Goal: Information Seeking & Learning: Learn about a topic

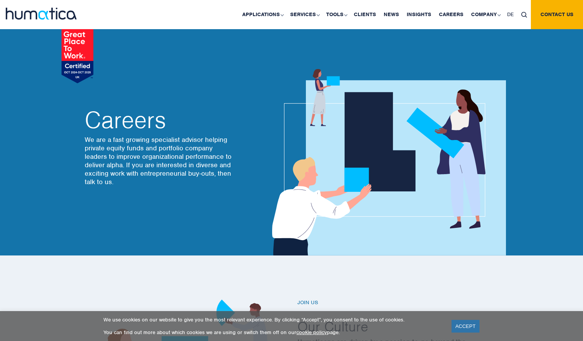
scroll to position [1311, 0]
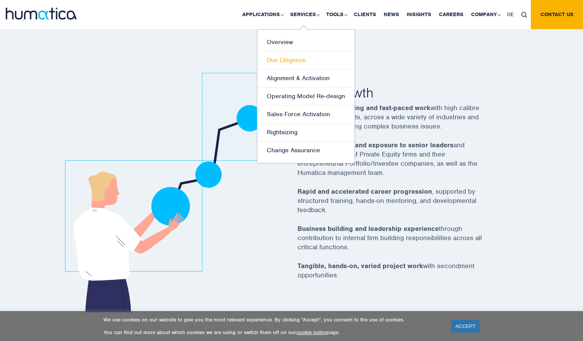
click at [297, 58] on link "Due Diligence" at bounding box center [305, 60] width 97 height 18
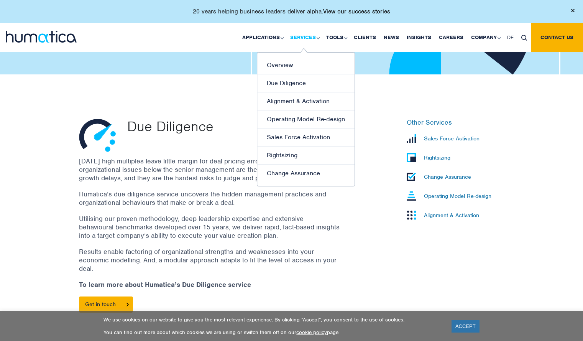
scroll to position [169, 0]
click at [295, 156] on link "Rightsizing" at bounding box center [305, 155] width 97 height 18
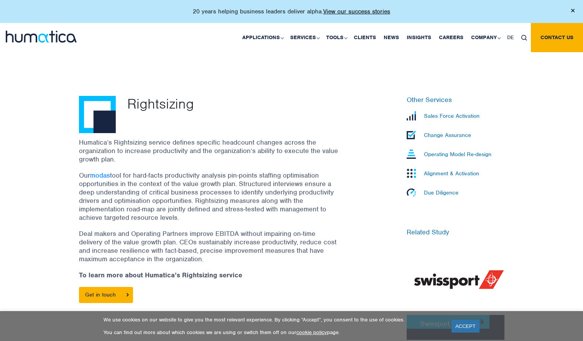
scroll to position [194, 0]
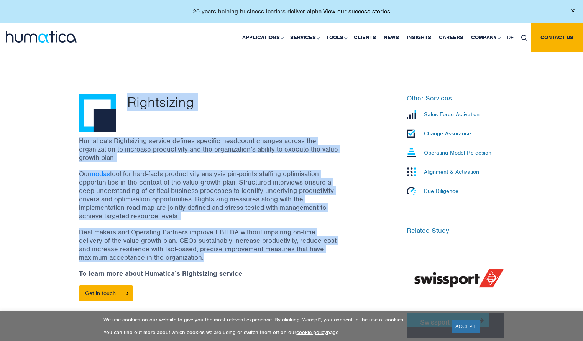
drag, startPoint x: 129, startPoint y: 99, endPoint x: 210, endPoint y: 259, distance: 179.6
click at [210, 259] on div "Rightsizing Humatica’s Rightsizing service defines specific headcount changes a…" at bounding box center [218, 216] width 291 height 244
copy div "Rightsizing Humatica’s Rightsizing service defines specific headcount changes a…"
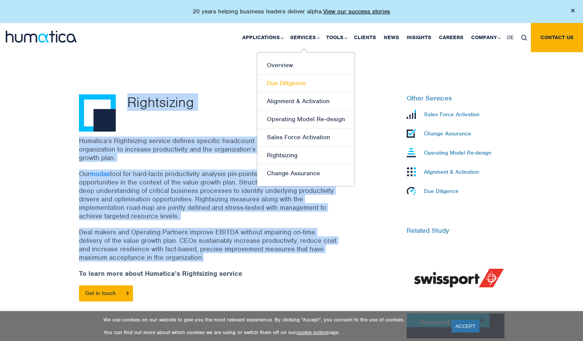
click at [290, 87] on link "Due Diligence" at bounding box center [305, 83] width 97 height 18
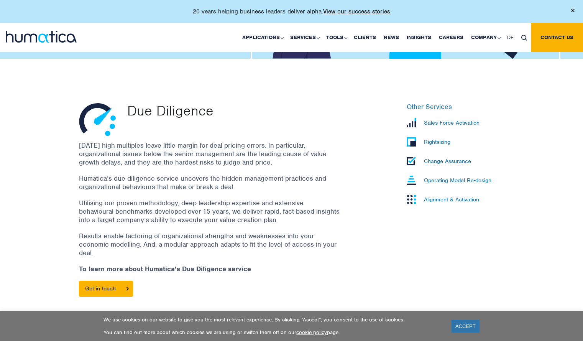
scroll to position [187, 0]
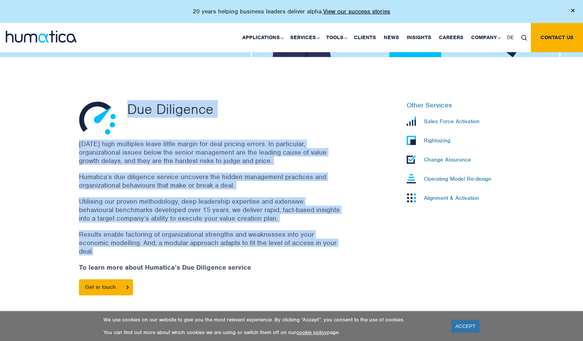
drag, startPoint x: 123, startPoint y: 104, endPoint x: 241, endPoint y: 251, distance: 188.4
click at [241, 251] on div "Due Diligence Today’s high multiples leave little margin for deal pricing error…" at bounding box center [218, 202] width 291 height 202
copy div "Due Diligence Today’s high multiples leave little margin for deal pricing error…"
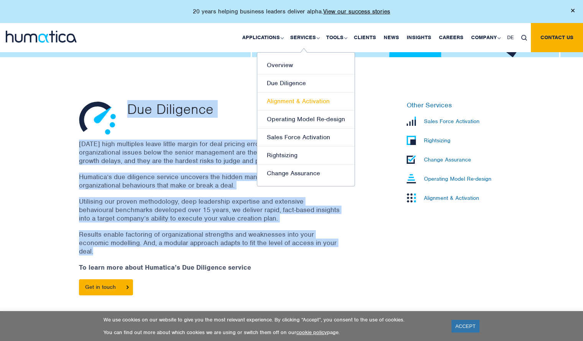
click at [300, 96] on link "Alignment & Activation" at bounding box center [305, 101] width 97 height 18
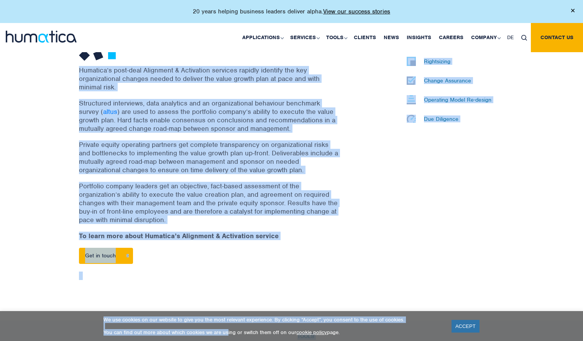
scroll to position [277, 0]
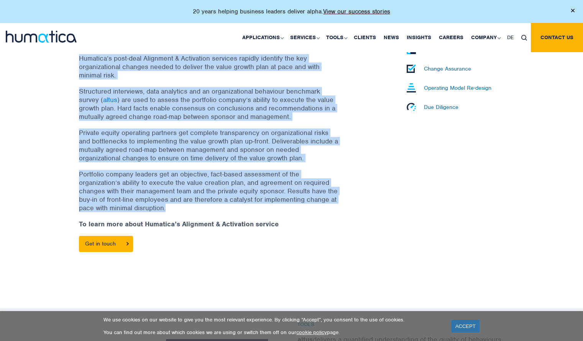
drag, startPoint x: 129, startPoint y: 143, endPoint x: 222, endPoint y: 207, distance: 112.2
click at [222, 207] on div "Alignment & Activation Humatica’s post-deal Alignment & Activation services rap…" at bounding box center [218, 142] width 291 height 265
copy div "Loremipsu & Dolorsitam Consecte’a elit-sedd Eiusmodte & Incididunt utlabore etd…"
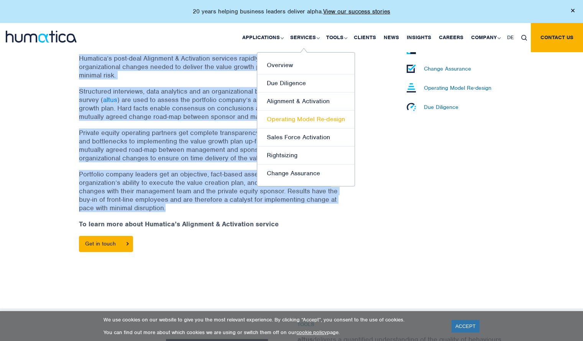
click at [298, 115] on link "Operating Model Re-design" at bounding box center [305, 119] width 97 height 18
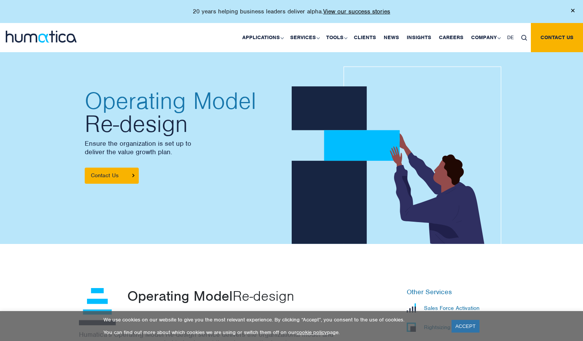
scroll to position [170, 0]
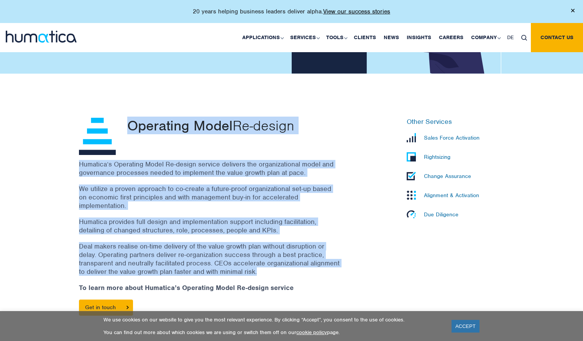
drag, startPoint x: 128, startPoint y: 128, endPoint x: 311, endPoint y: 269, distance: 231.1
click at [311, 269] on div "Operating Model Re-design Humatica’s Operating Model Re-design service delivers…" at bounding box center [218, 220] width 291 height 205
copy div "Operating Model Re-design Humatica’s Operating Model Re-design service delivers…"
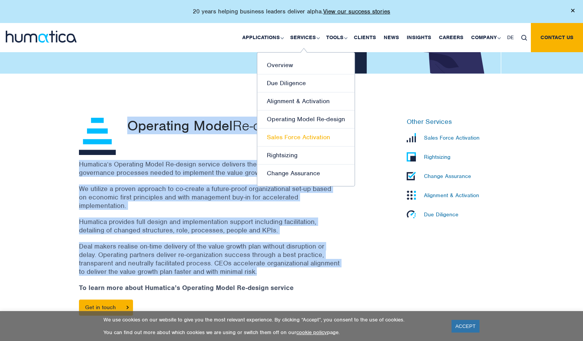
click at [282, 133] on link "Sales Force Activation" at bounding box center [305, 137] width 97 height 18
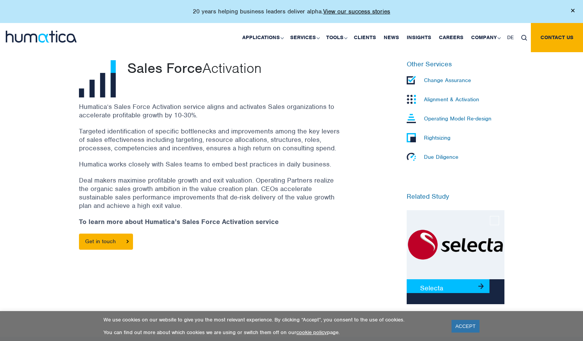
scroll to position [228, 0]
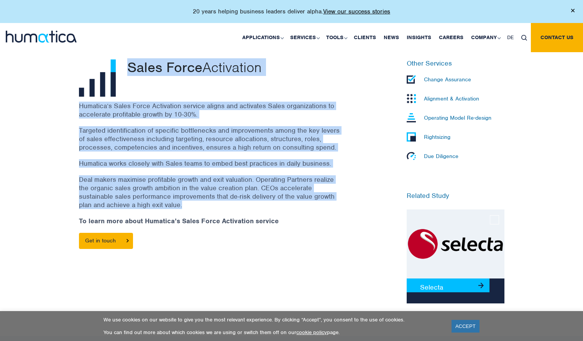
drag, startPoint x: 128, startPoint y: 71, endPoint x: 293, endPoint y: 207, distance: 213.4
click at [293, 207] on div "Sales Force Activation Humatica’s Sales Force Activation service aligns and act…" at bounding box center [218, 181] width 291 height 244
copy div "Sales Force Activation Humatica’s Sales Force Activation service aligns and act…"
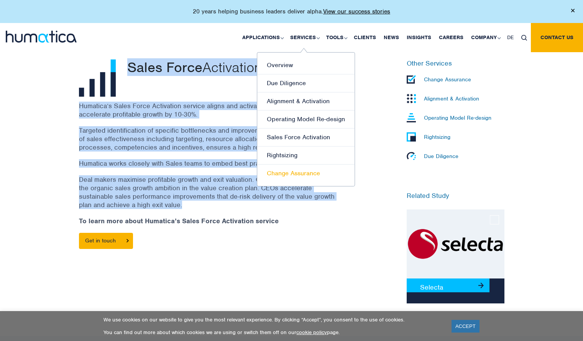
click at [288, 167] on link "Change Assurance" at bounding box center [305, 173] width 97 height 18
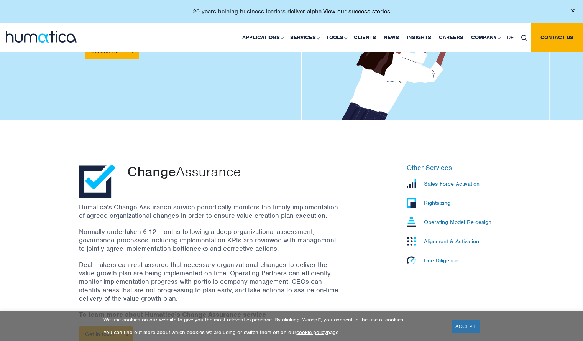
scroll to position [125, 0]
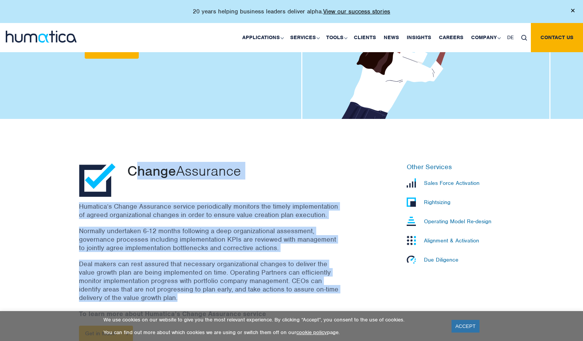
drag, startPoint x: 133, startPoint y: 166, endPoint x: 177, endPoint y: 301, distance: 142.4
click at [177, 301] on div "Change Assurance Humatica’s Change Assurance service periodically monitors the …" at bounding box center [218, 256] width 291 height 186
copy div "hange Assurance Humatica’s Change Assurance service periodically monitors the t…"
